Goal: Task Accomplishment & Management: Use online tool/utility

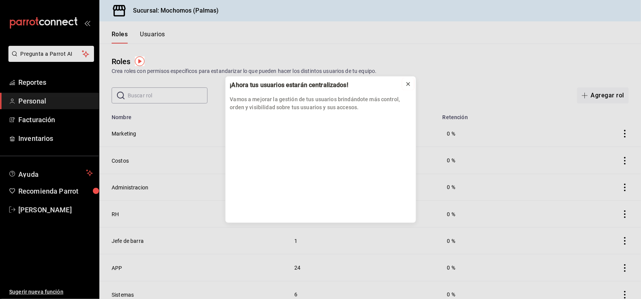
click at [411, 85] on icon at bounding box center [408, 84] width 6 height 6
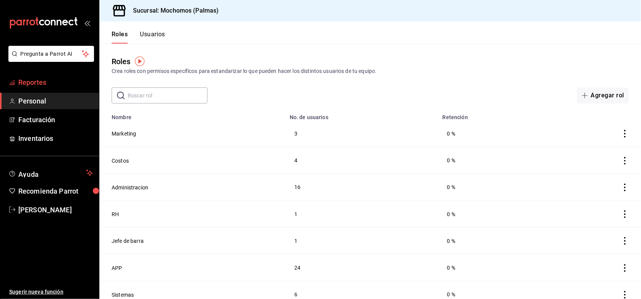
click at [25, 79] on span "Reportes" at bounding box center [55, 82] width 74 height 10
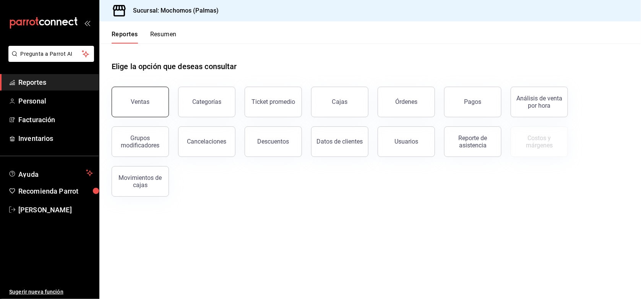
click at [151, 100] on button "Ventas" at bounding box center [140, 102] width 57 height 31
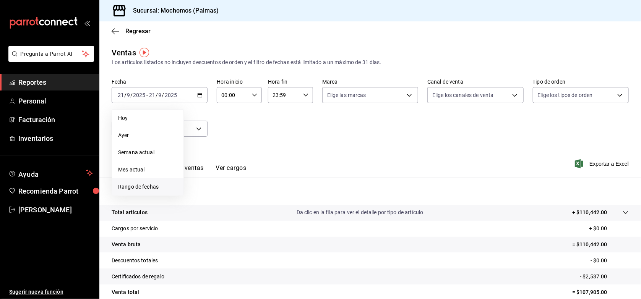
click at [148, 187] on span "Rango de fechas" at bounding box center [147, 187] width 59 height 8
drag, startPoint x: 202, startPoint y: 181, endPoint x: 276, endPoint y: 182, distance: 74.5
click at [276, 182] on div "1 2 3 4 5 6 7 8 9 10 11 12 13 14 15 16 17 18 19 20 21 22 23 24 25 26 27 28 29 3…" at bounding box center [240, 179] width 95 height 81
drag, startPoint x: 199, startPoint y: 180, endPoint x: 278, endPoint y: 179, distance: 79.5
click at [278, 179] on div "1 2 3 4 5 6 7 8 9 10 11 12 13 14 15 16 17 18 19 20 21 22 23 24 25 26 27 28 29 3…" at bounding box center [240, 179] width 95 height 81
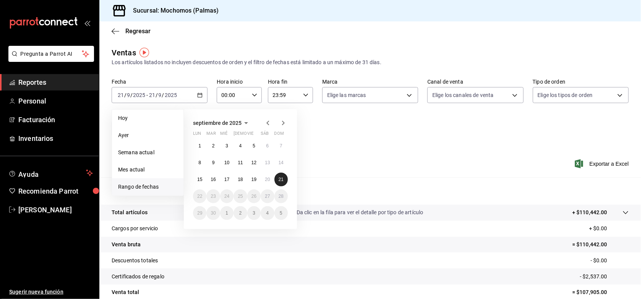
click at [279, 179] on abbr "21" at bounding box center [281, 179] width 5 height 5
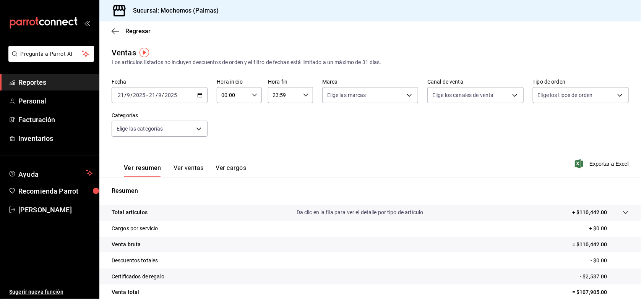
click at [396, 169] on div "Ver resumen Ver ventas Ver cargos Exportar a Excel" at bounding box center [369, 161] width 541 height 31
click at [198, 93] on \(Stroke\) "button" at bounding box center [198, 93] width 0 height 0
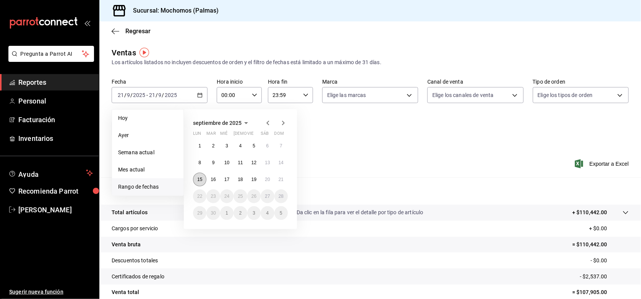
click at [198, 182] on button "15" at bounding box center [199, 180] width 13 height 14
click at [281, 180] on abbr "21" at bounding box center [281, 179] width 5 height 5
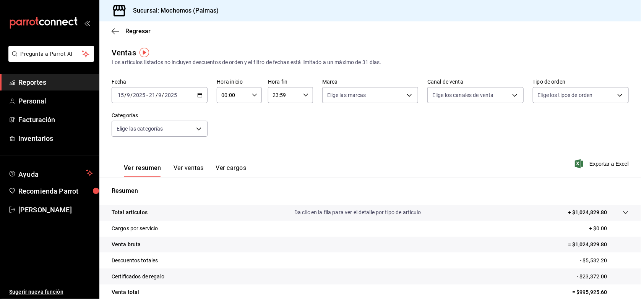
click at [254, 94] on \(Stroke\) "button" at bounding box center [254, 95] width 5 height 3
click at [222, 164] on button "03" at bounding box center [226, 169] width 19 height 15
type input "03:00"
click at [226, 160] on button "05" at bounding box center [226, 167] width 19 height 15
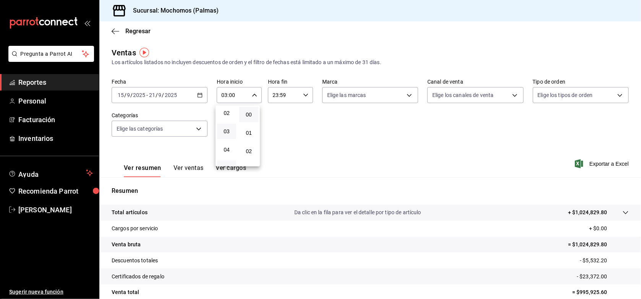
type input "05:00"
click at [249, 107] on button "00" at bounding box center [248, 114] width 19 height 15
click at [300, 96] on div at bounding box center [320, 149] width 641 height 299
click at [304, 96] on icon "button" at bounding box center [305, 94] width 5 height 5
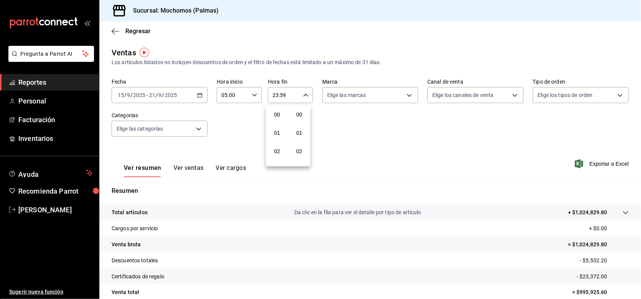
scroll to position [1015, 0]
click at [277, 106] on button "20" at bounding box center [276, 111] width 19 height 15
type input "20:59"
click at [274, 140] on span "05" at bounding box center [277, 142] width 10 height 6
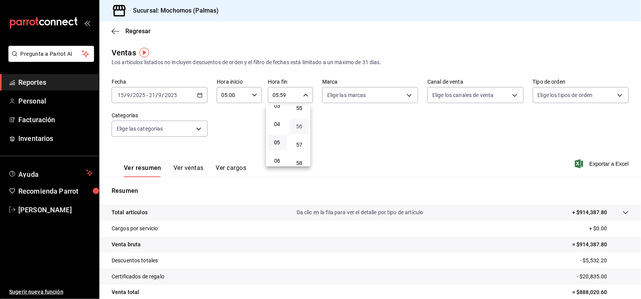
click at [300, 123] on span "56" at bounding box center [299, 126] width 10 height 6
type input "05:56"
click at [302, 117] on button "00" at bounding box center [299, 114] width 19 height 15
type input "05:00"
click at [298, 113] on span "00" at bounding box center [299, 115] width 10 height 6
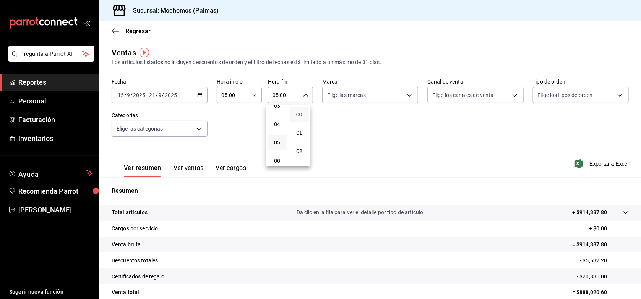
click at [471, 134] on div at bounding box center [320, 149] width 641 height 299
click at [590, 161] on span "Exportar a Excel" at bounding box center [602, 163] width 52 height 9
